Goal: Task Accomplishment & Management: Use online tool/utility

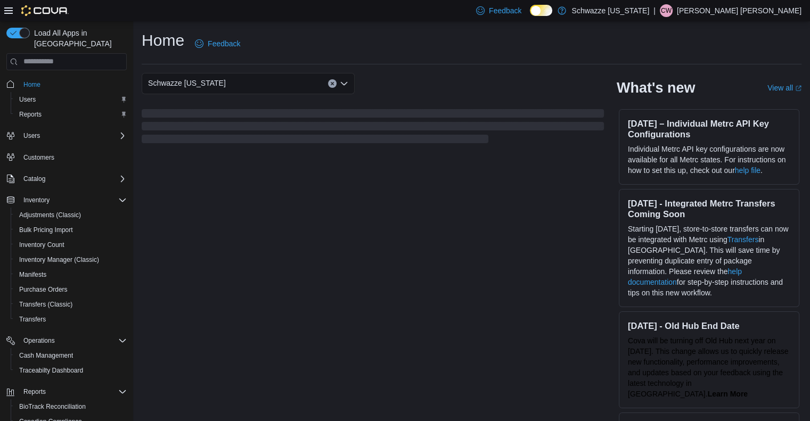
scroll to position [91, 0]
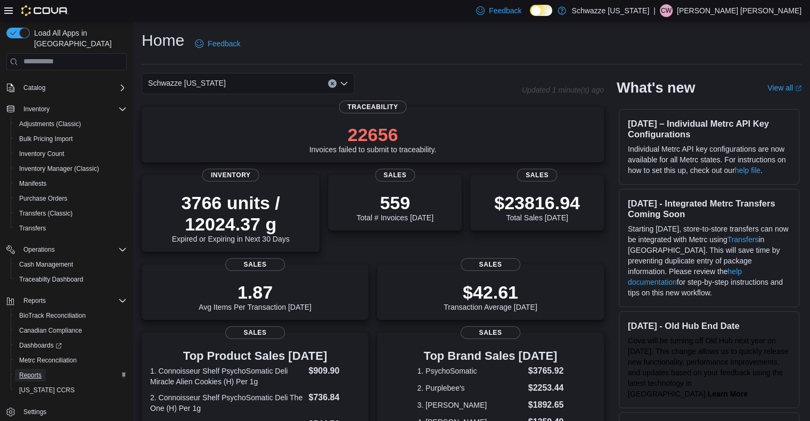
click at [25, 371] on span "Reports" at bounding box center [30, 375] width 22 height 9
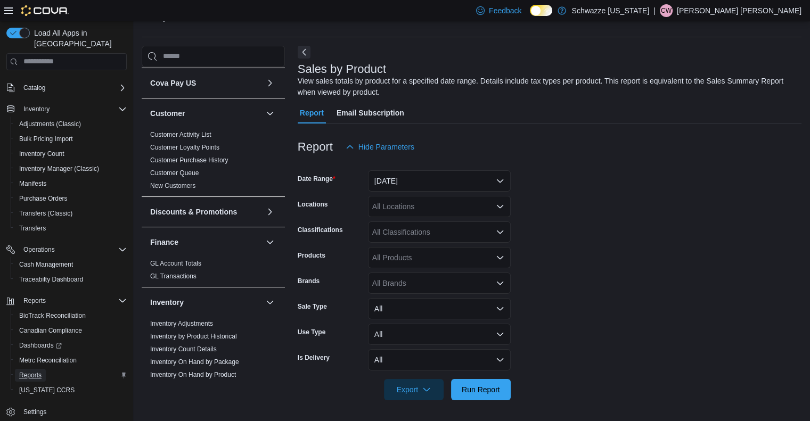
scroll to position [160, 0]
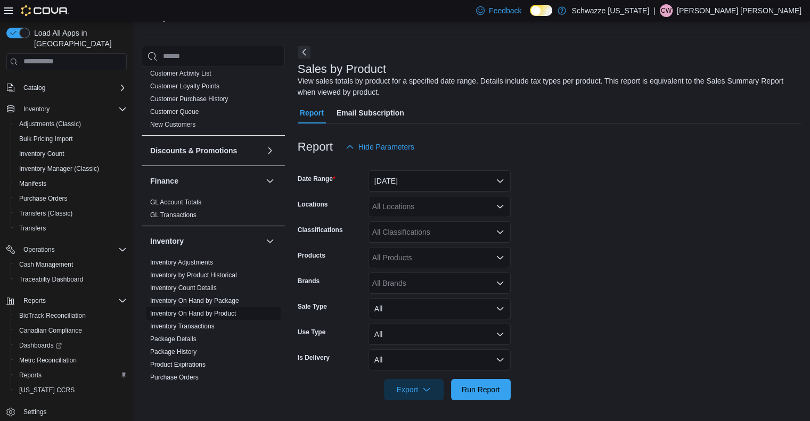
click at [190, 310] on link "Inventory On Hand by Product" at bounding box center [193, 313] width 86 height 7
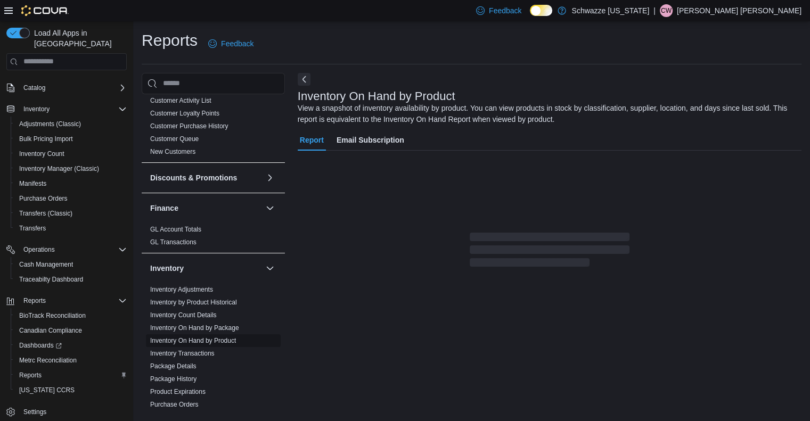
scroll to position [8, 0]
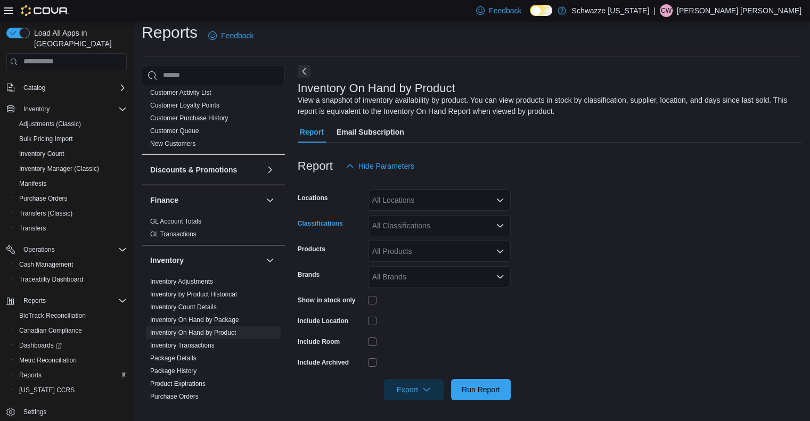
click at [454, 219] on div "All Classifications" at bounding box center [439, 225] width 143 height 21
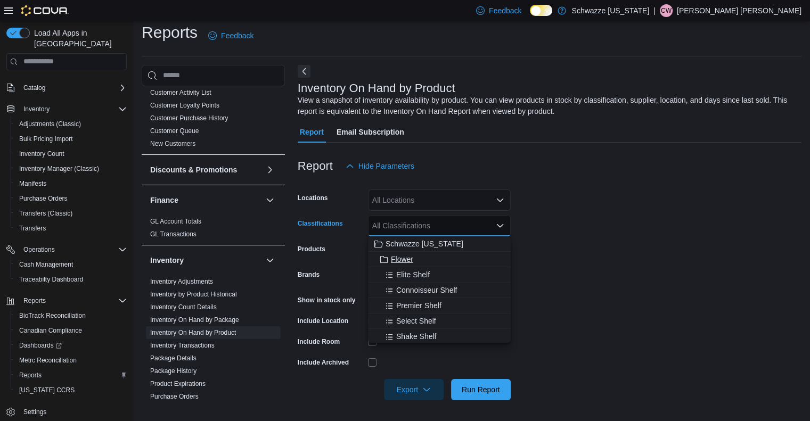
click at [406, 259] on span "Flower" at bounding box center [402, 259] width 22 height 11
click at [603, 271] on form "Locations All Locations Classifications Flower Combo box. Selected. Flower. Pre…" at bounding box center [550, 289] width 504 height 224
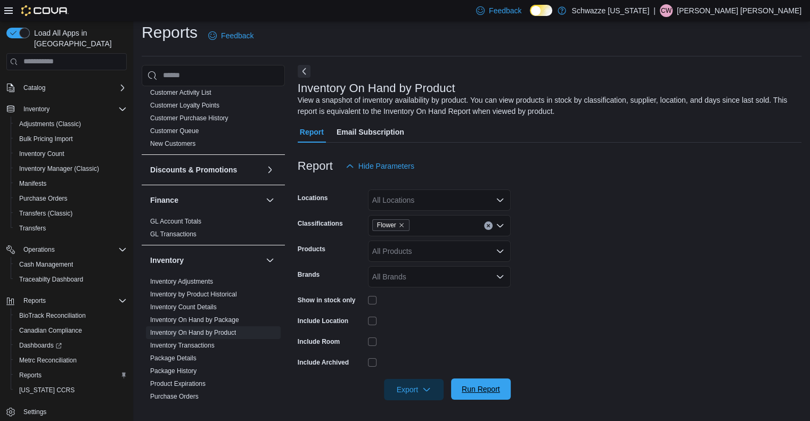
click at [491, 383] on span "Run Report" at bounding box center [481, 389] width 47 height 21
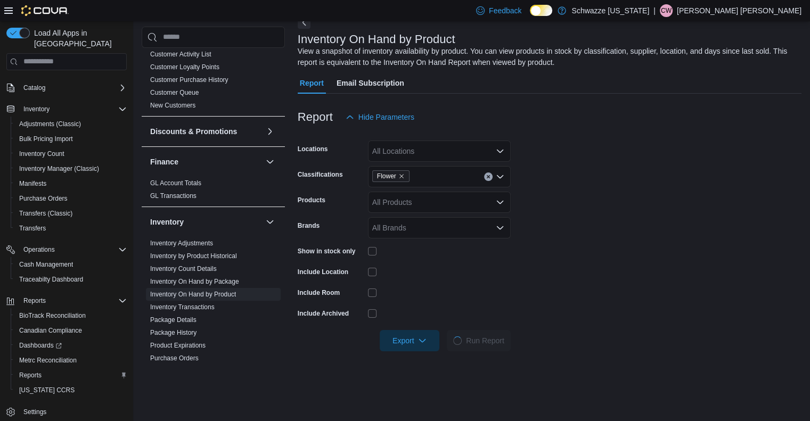
scroll to position [115, 0]
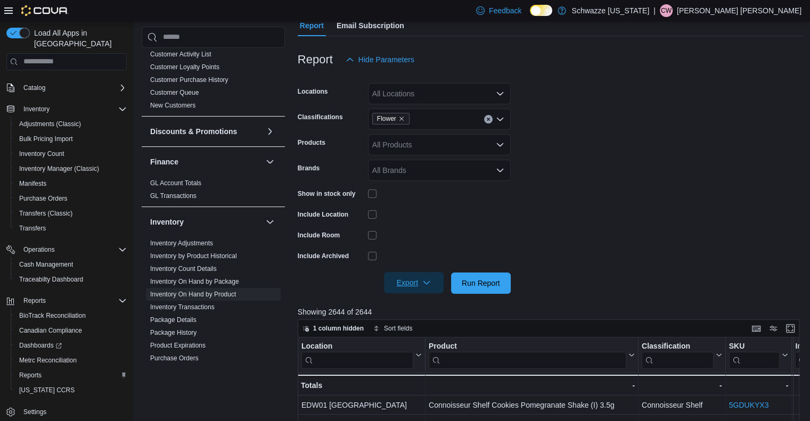
click at [400, 278] on span "Export" at bounding box center [413, 282] width 47 height 21
click at [418, 307] on span "Export to Excel" at bounding box center [416, 304] width 48 height 9
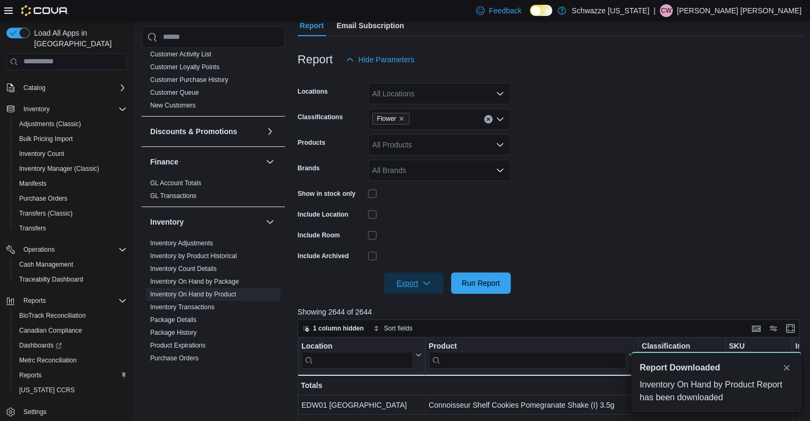
scroll to position [0, 0]
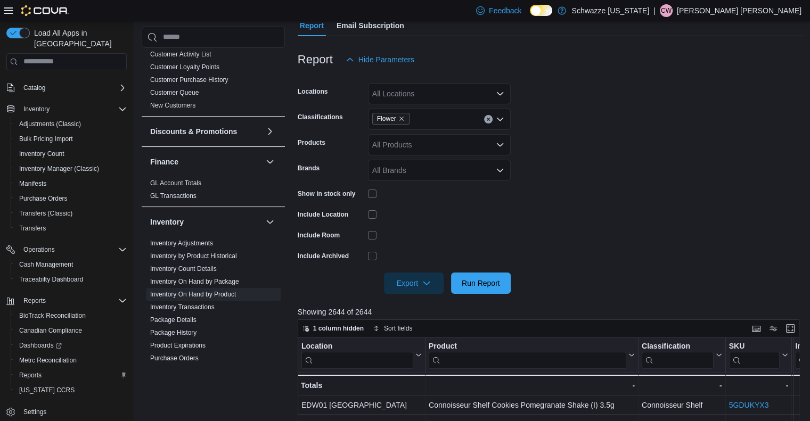
click at [751, 11] on p "[PERSON_NAME] [PERSON_NAME]" at bounding box center [739, 10] width 125 height 13
click at [744, 103] on span "Sign Out" at bounding box center [733, 102] width 29 height 11
